Goal: Navigation & Orientation: Find specific page/section

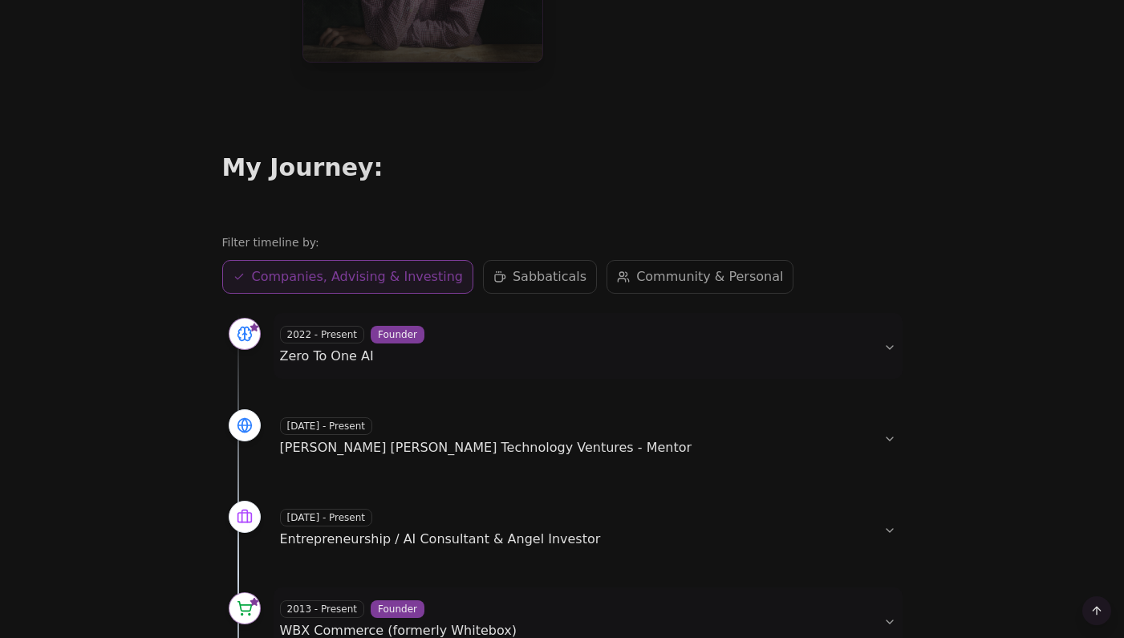
scroll to position [300, 0]
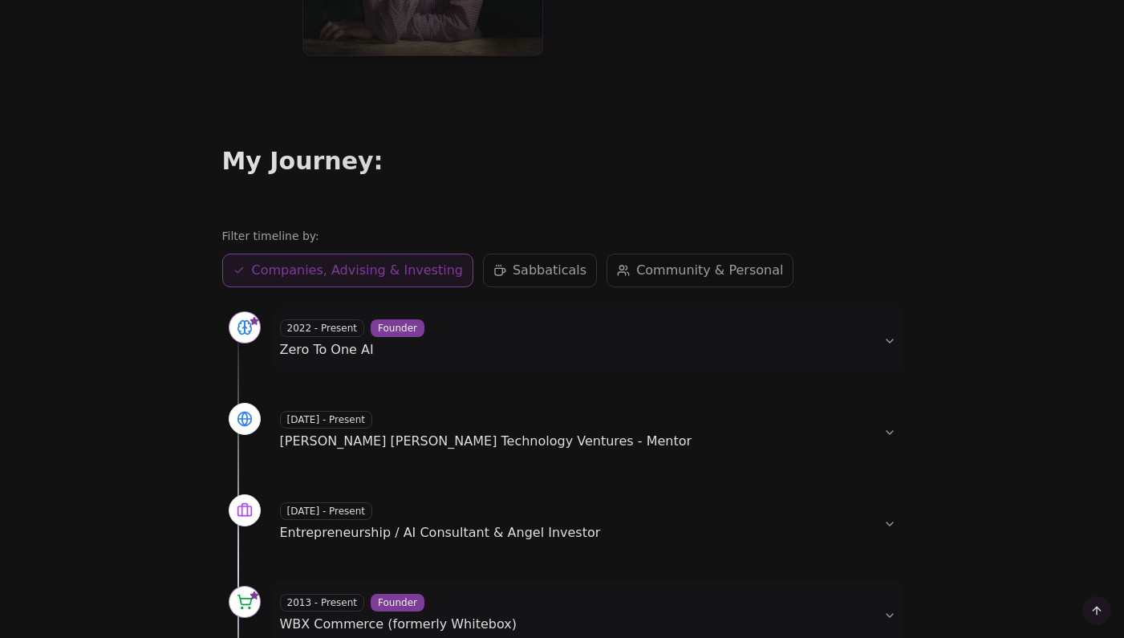
click at [539, 269] on span "Sabbaticals" at bounding box center [549, 270] width 74 height 19
click at [540, 269] on span "Sabbaticals" at bounding box center [549, 270] width 74 height 19
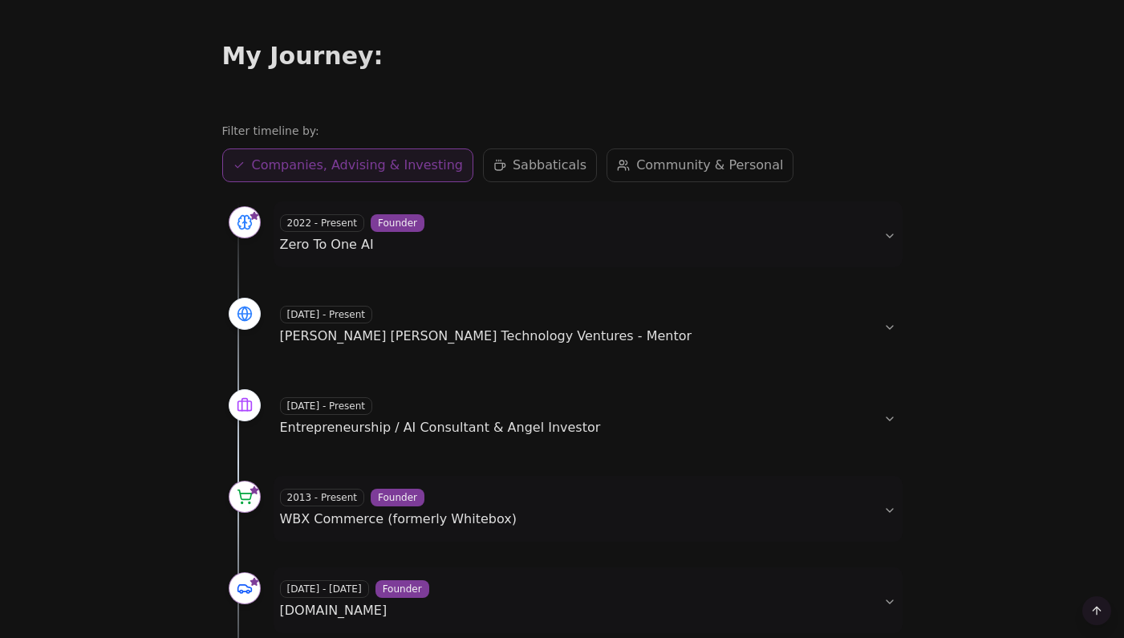
scroll to position [408, 0]
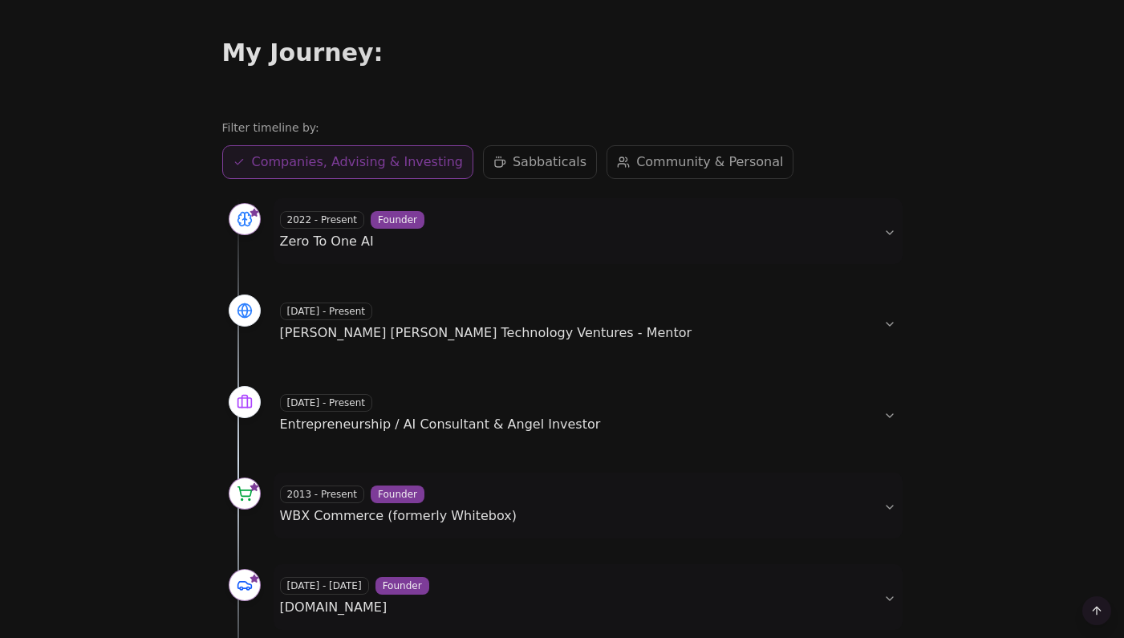
click at [546, 169] on span "Sabbaticals" at bounding box center [549, 161] width 74 height 19
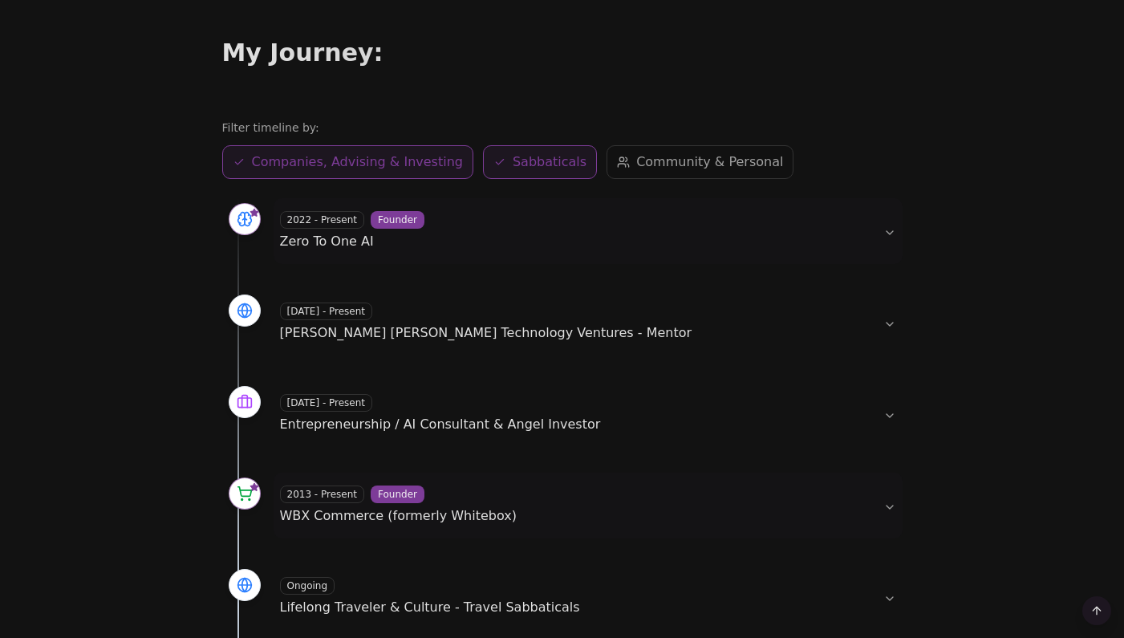
click at [636, 169] on span "Community & Personal" at bounding box center [709, 161] width 147 height 19
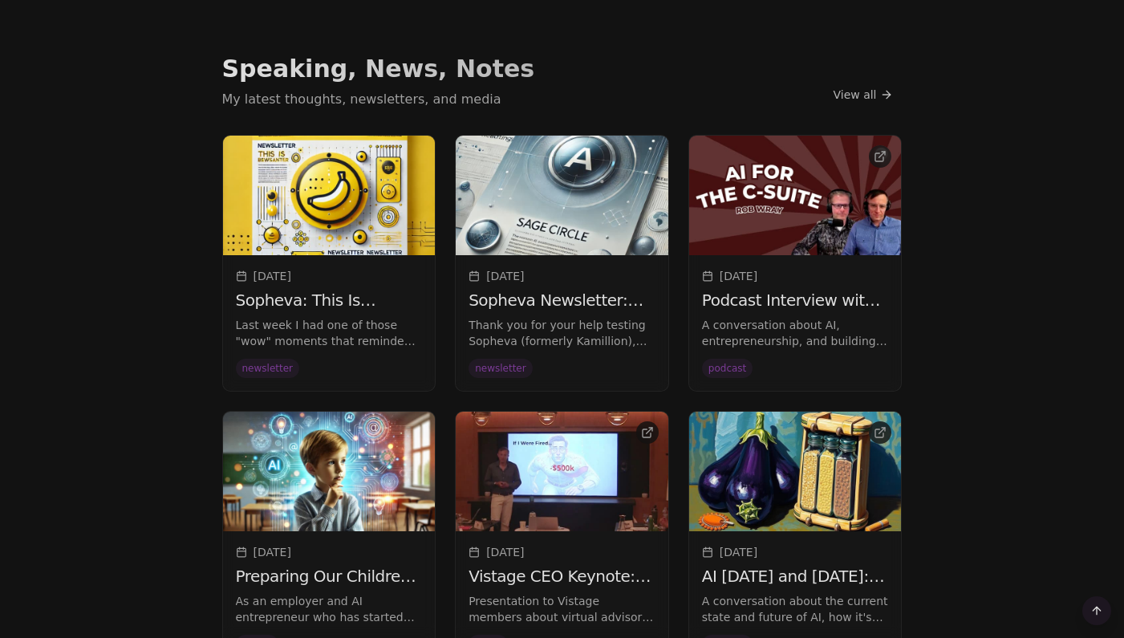
scroll to position [1833, 0]
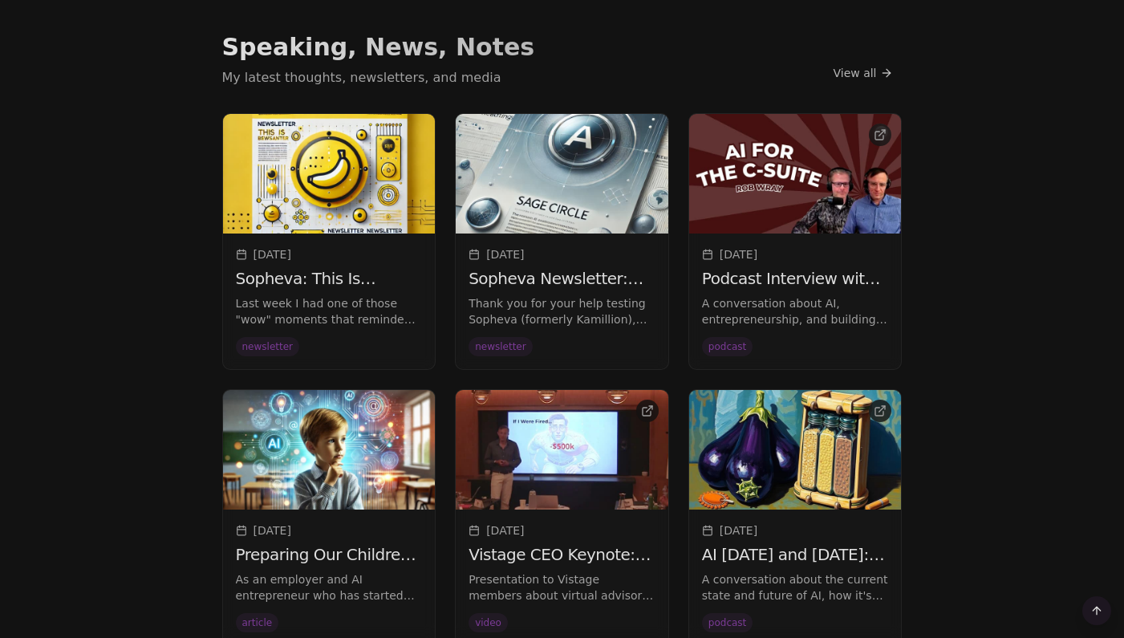
click at [367, 221] on img at bounding box center [329, 173] width 213 height 119
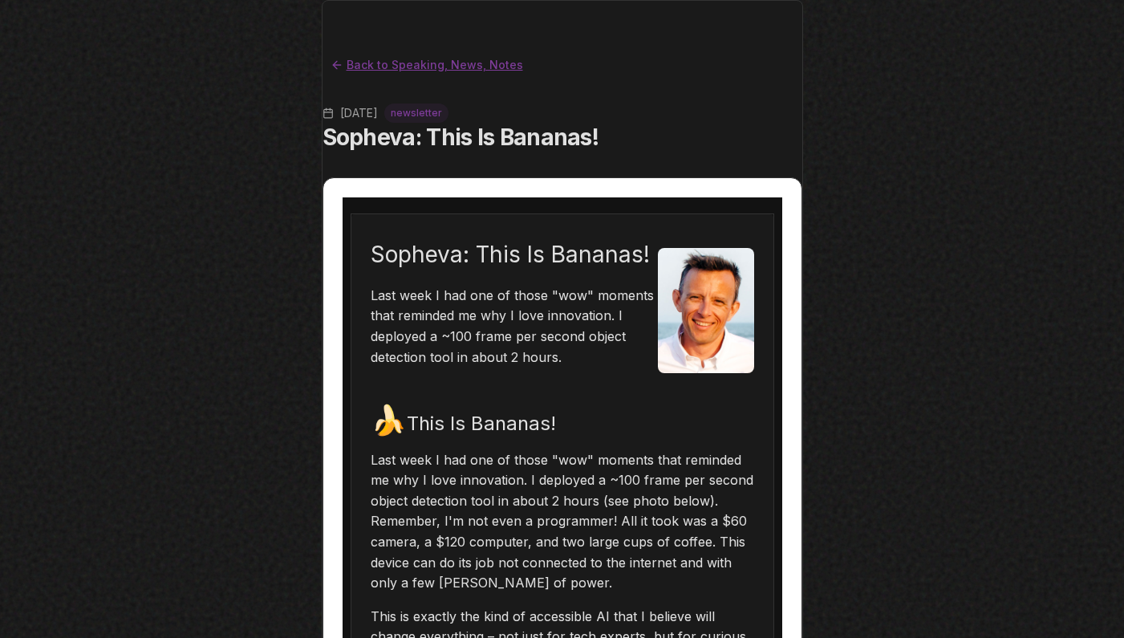
click at [391, 73] on link "Back to Speaking, News, Notes" at bounding box center [426, 65] width 209 height 26
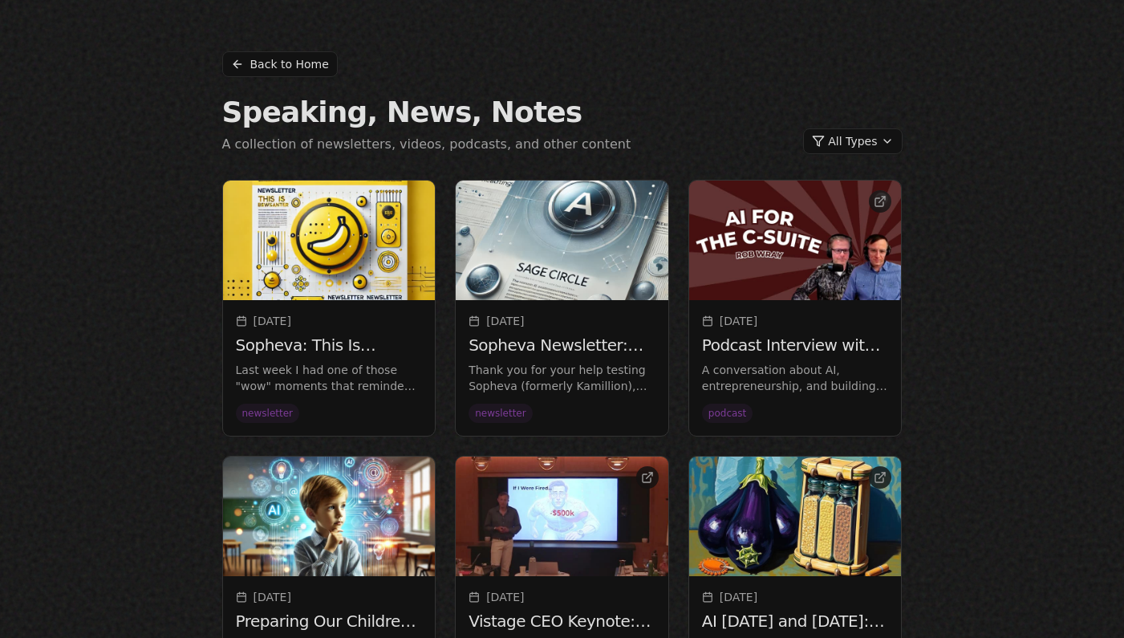
click at [837, 143] on html "Back to Home Speaking, News, Notes A collection of newsletters, videos, podcast…" at bounding box center [562, 558] width 1124 height 1116
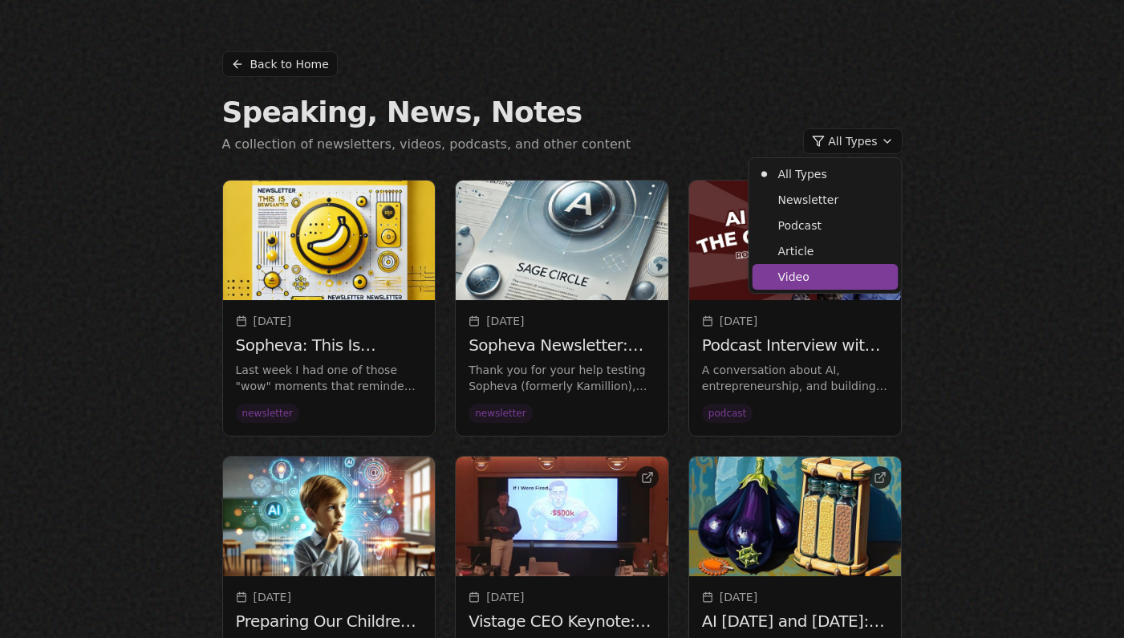
click at [785, 273] on link "video" at bounding box center [835, 277] width 114 height 16
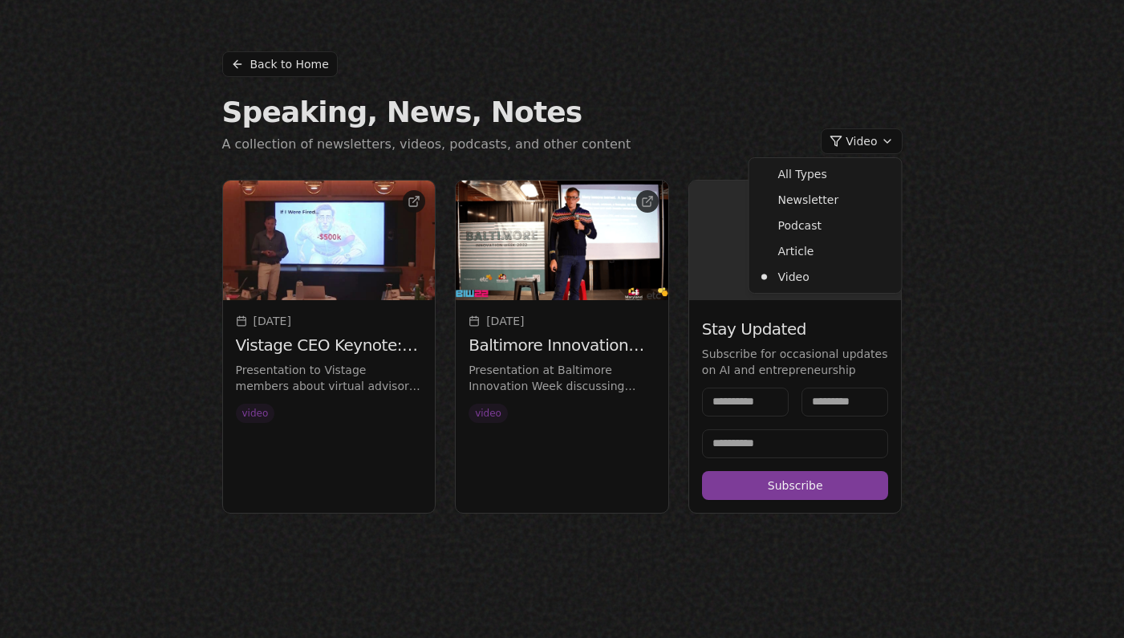
click at [328, 273] on html "Back to Home Speaking, News, Notes A collection of newsletters, videos, podcast…" at bounding box center [562, 319] width 1124 height 638
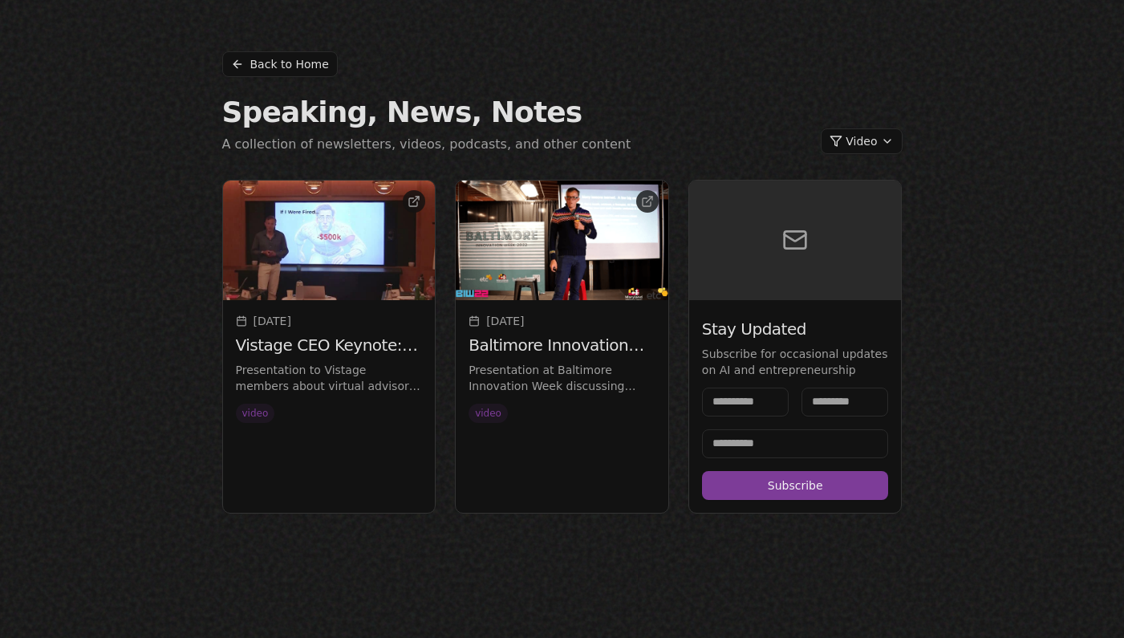
click at [319, 329] on div "[DATE] Vistage CEO Keynote: Deploying AI in Business Presentation to Vistage me…" at bounding box center [329, 368] width 213 height 136
